Goal: Task Accomplishment & Management: Use online tool/utility

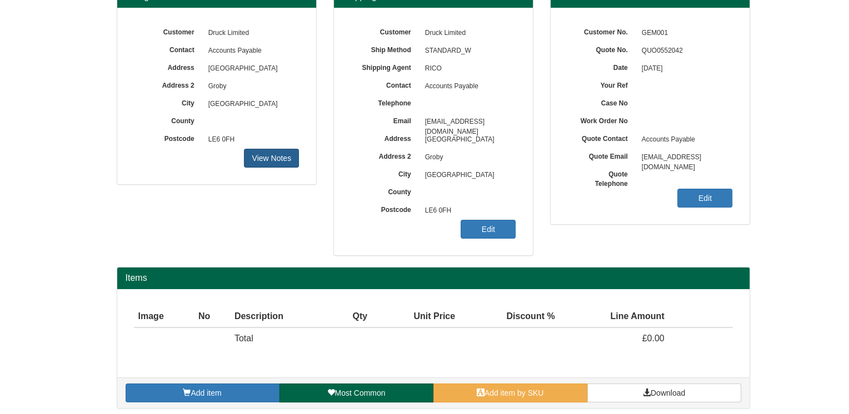
scroll to position [124, 0]
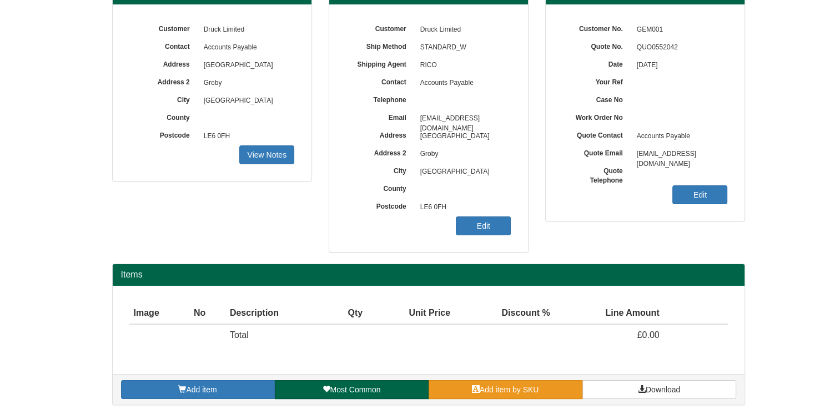
click at [504, 385] on span "Add item by SKU" at bounding box center [509, 389] width 59 height 9
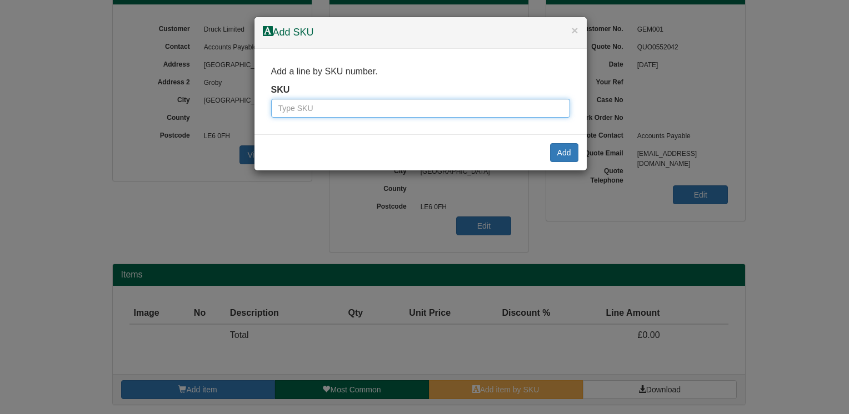
paste input "0361990GE"
type input "0361990GE"
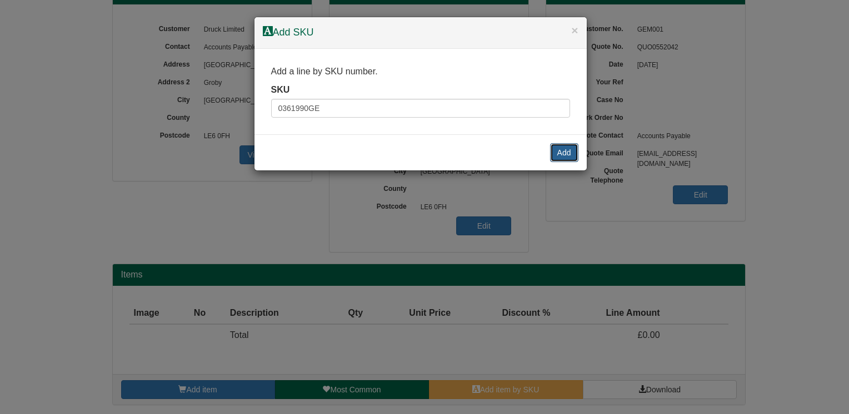
click at [563, 150] on button "Add" at bounding box center [564, 152] width 28 height 19
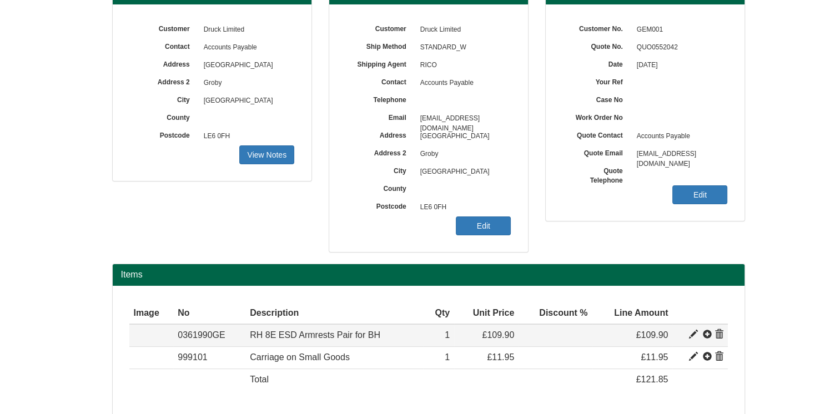
click at [694, 331] on span at bounding box center [693, 334] width 9 height 9
type input "RH 8E ESD Armrests Pair for BH"
type input "72.00"
type input "157.00"
type input "109.90"
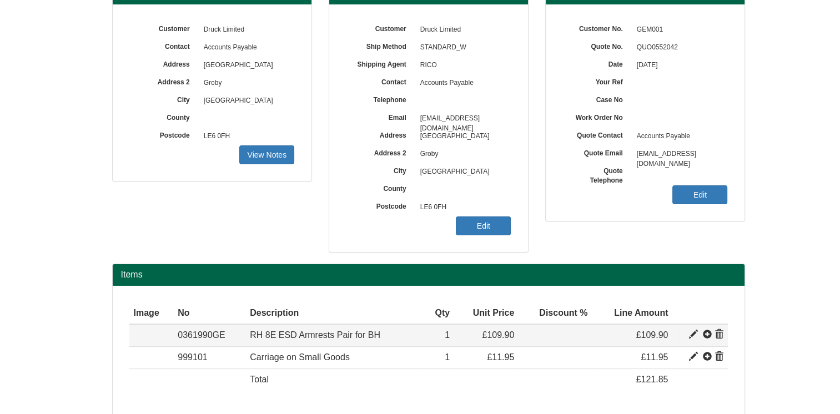
type input "1"
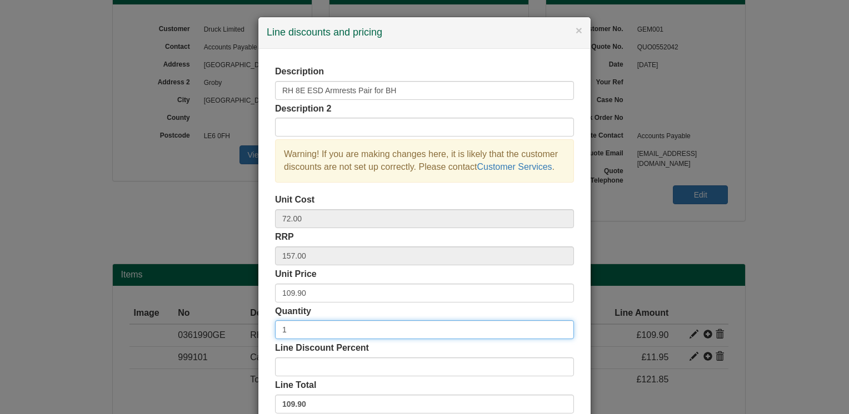
click at [303, 327] on input "1" at bounding box center [424, 329] width 299 height 19
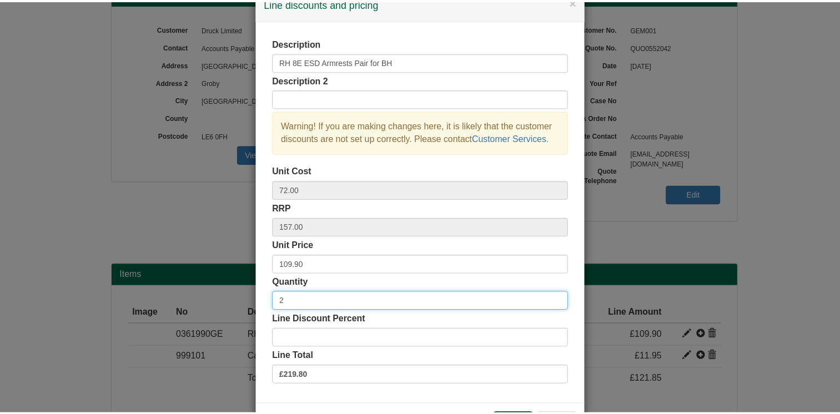
scroll to position [71, 0]
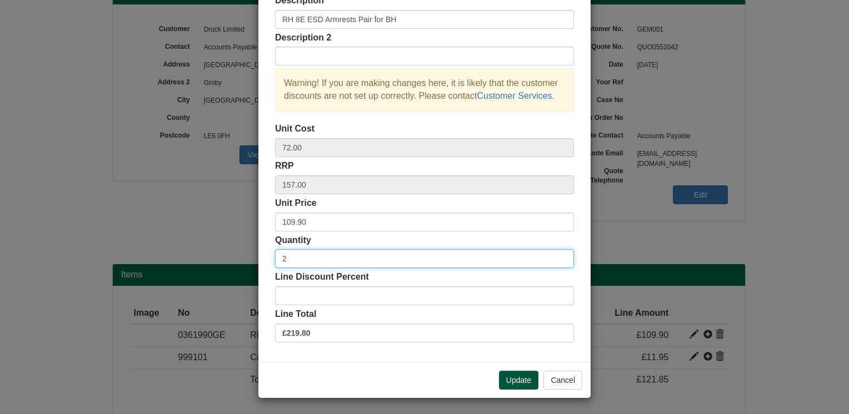
type input "2"
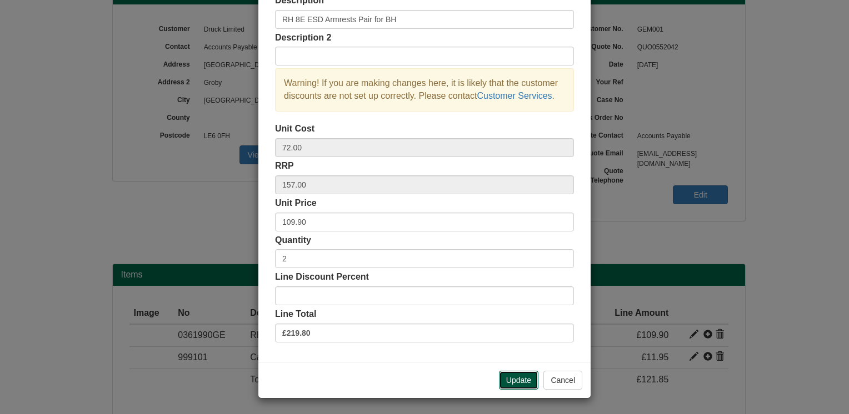
click at [514, 382] on button "Update" at bounding box center [518, 380] width 39 height 19
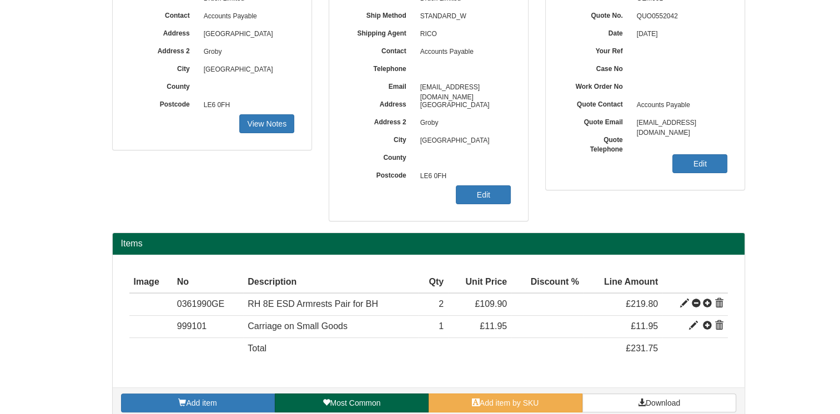
scroll to position [169, 0]
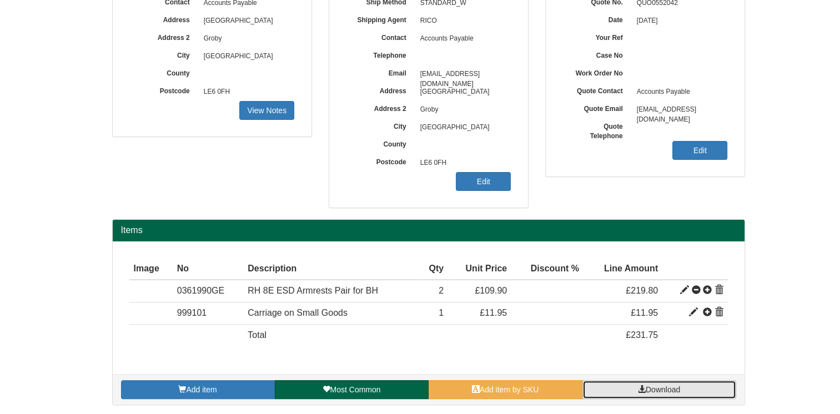
click at [658, 393] on link "Download" at bounding box center [660, 389] width 154 height 19
